Goal: Navigation & Orientation: Find specific page/section

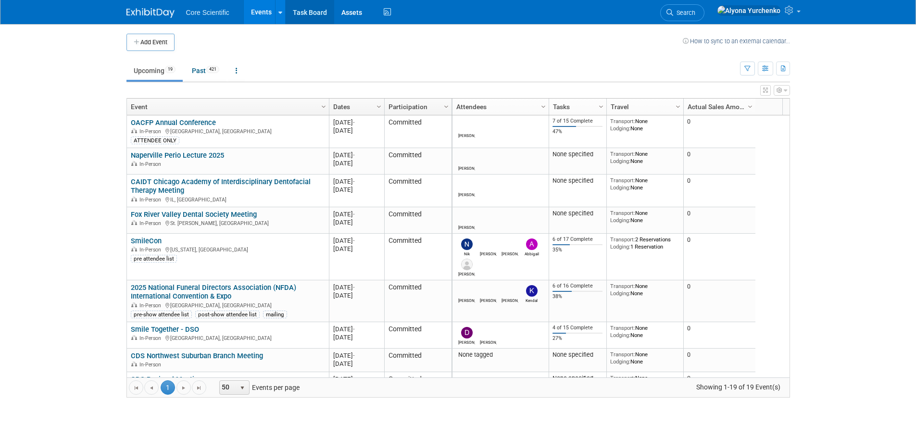
click at [309, 13] on link "Task Board" at bounding box center [310, 12] width 49 height 24
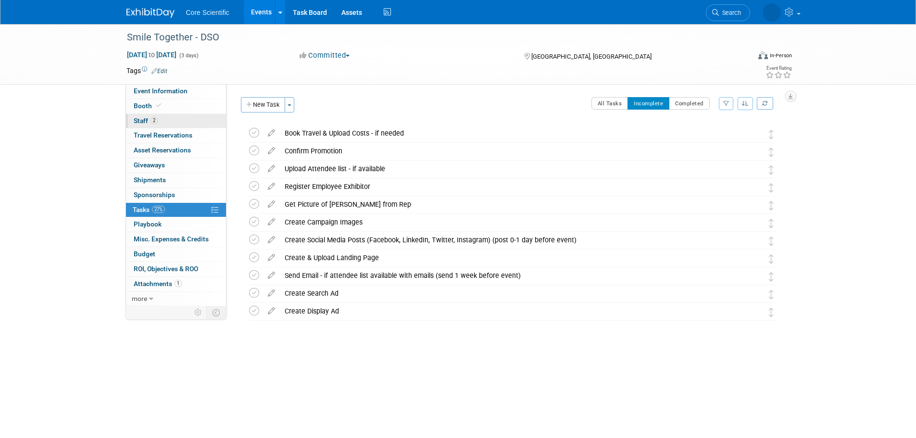
click at [168, 123] on link "2 Staff 2" at bounding box center [176, 121] width 100 height 14
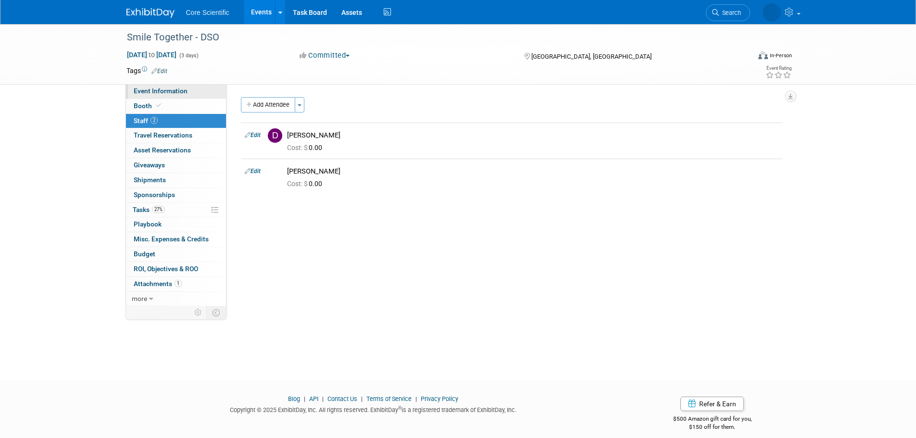
click at [193, 91] on link "Event Information" at bounding box center [176, 91] width 100 height 14
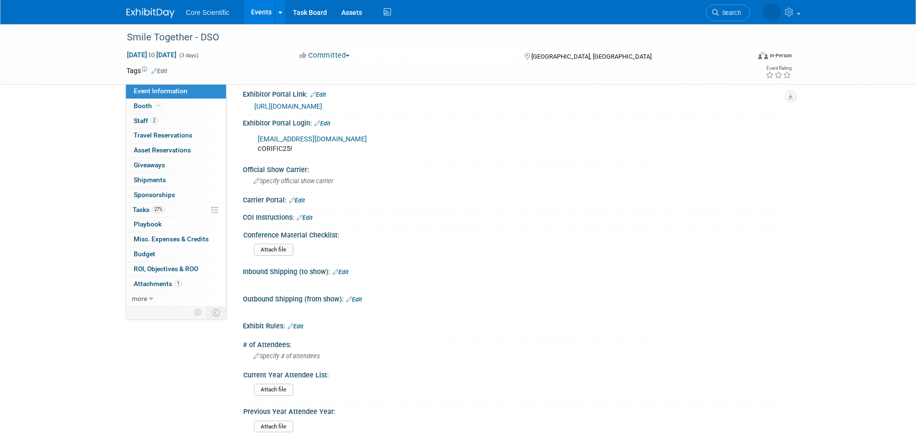
scroll to position [289, 0]
